Goal: Task Accomplishment & Management: Manage account settings

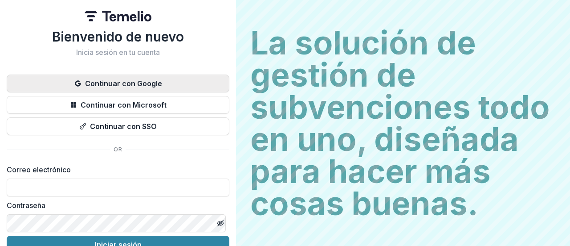
click at [140, 80] on font "Continuar con Google" at bounding box center [123, 83] width 77 height 9
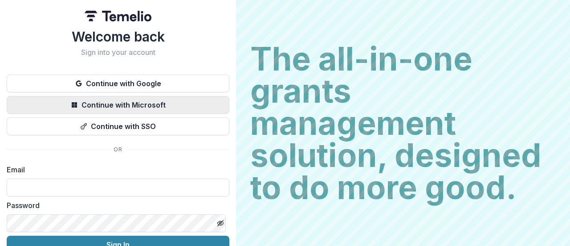
click at [138, 107] on button "Continue with Microsoft" at bounding box center [118, 105] width 223 height 18
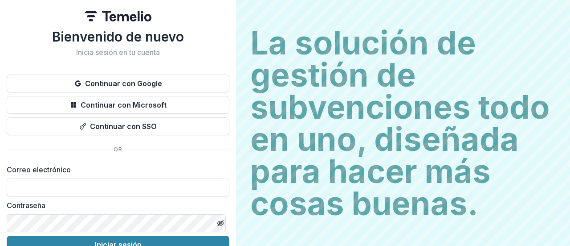
click at [418, 161] on font "La solución de gestión de subvenciones todo en uno, diseñada para hacer más cos…" at bounding box center [400, 122] width 300 height 199
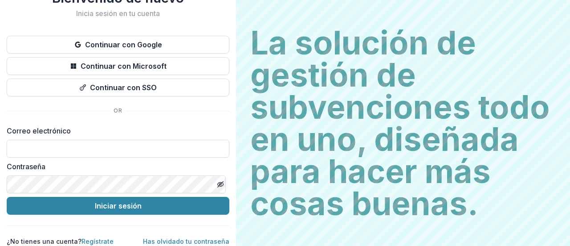
scroll to position [45, 0]
click at [23, 139] on input at bounding box center [118, 148] width 223 height 18
type input "**********"
click at [219, 180] on icon "Activar o desactivar la visibilidad de la contraseña" at bounding box center [220, 183] width 7 height 7
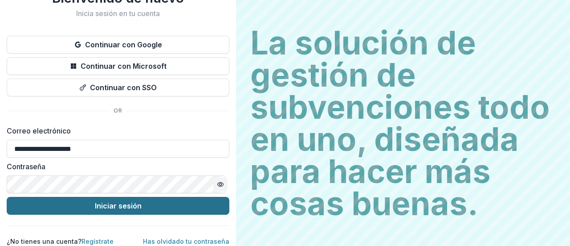
click at [149, 199] on button "Iniciar sesión" at bounding box center [118, 206] width 223 height 18
